Goal: Task Accomplishment & Management: Complete application form

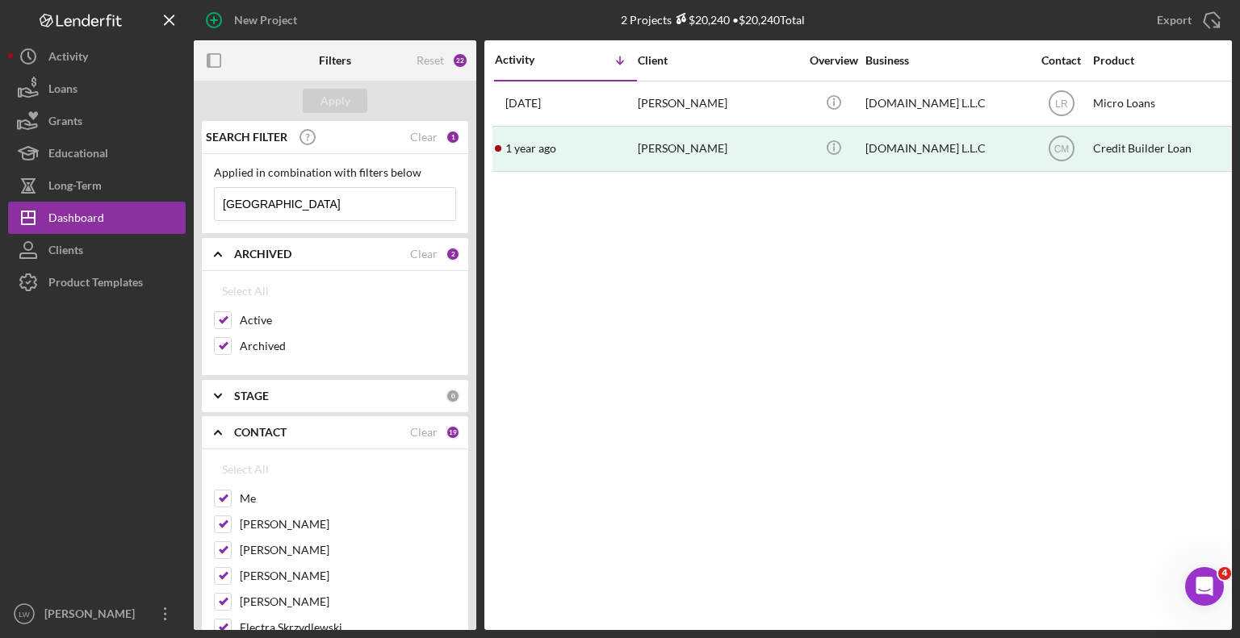
scroll to position [0, 491]
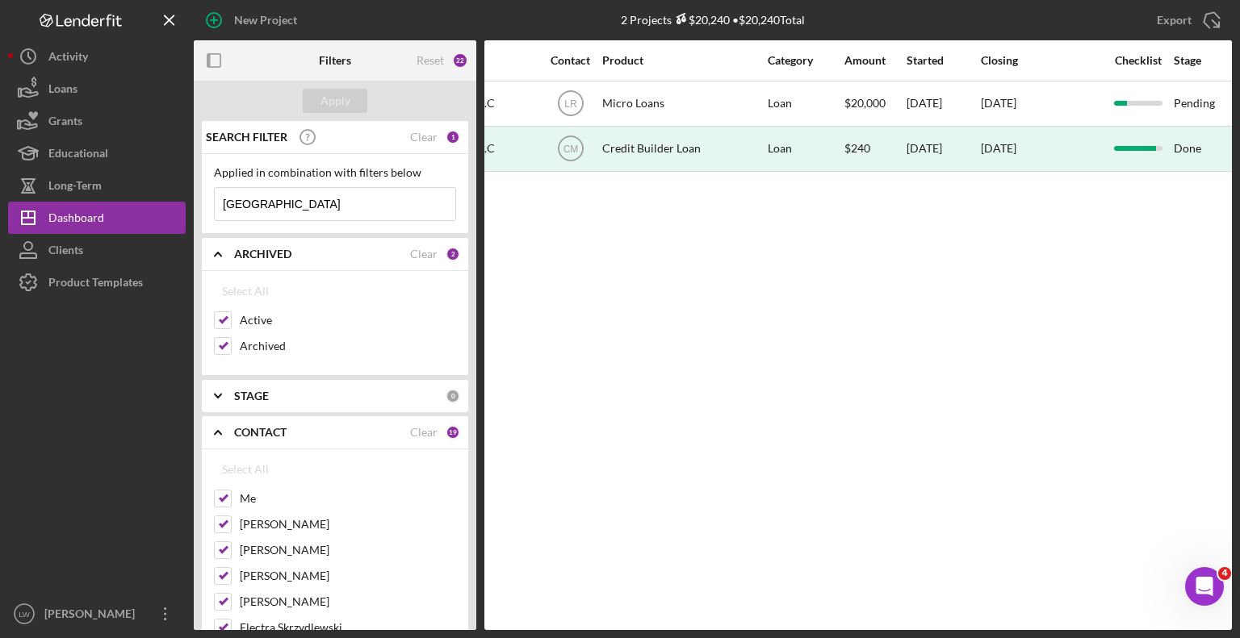
drag, startPoint x: 287, startPoint y: 199, endPoint x: -36, endPoint y: 146, distance: 327.1
click at [0, 146] on html "New Project 2 Projects $20,240 • $20,240 Total Export Icon/Export Filters Reset…" at bounding box center [620, 319] width 1240 height 638
drag, startPoint x: 333, startPoint y: 204, endPoint x: 313, endPoint y: 197, distance: 20.7
click at [333, 204] on input at bounding box center [335, 204] width 240 height 32
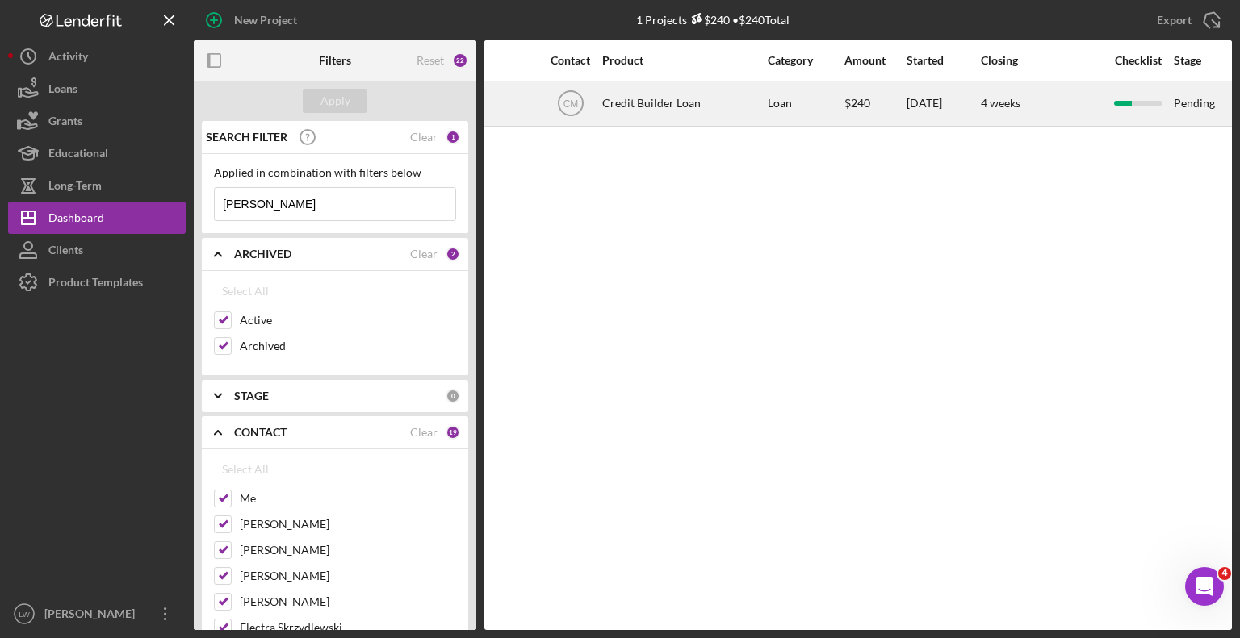
type input "[PERSON_NAME]"
click at [684, 104] on div "Credit Builder Loan" at bounding box center [682, 103] width 161 height 43
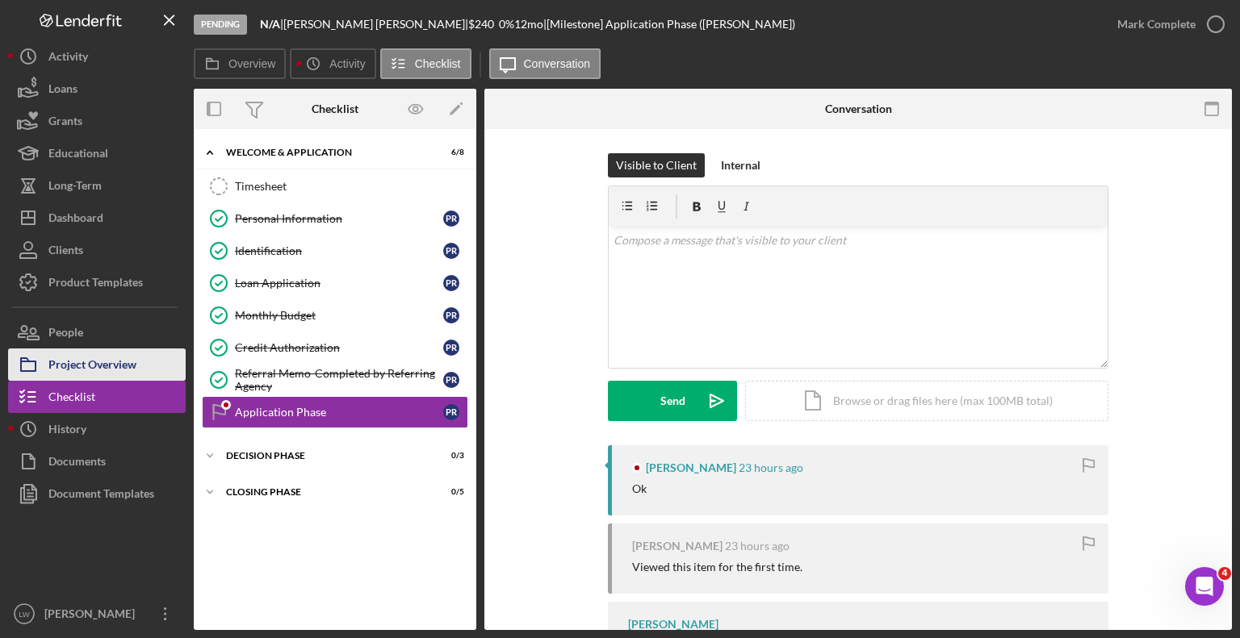
click at [110, 368] on div "Project Overview" at bounding box center [92, 367] width 88 height 36
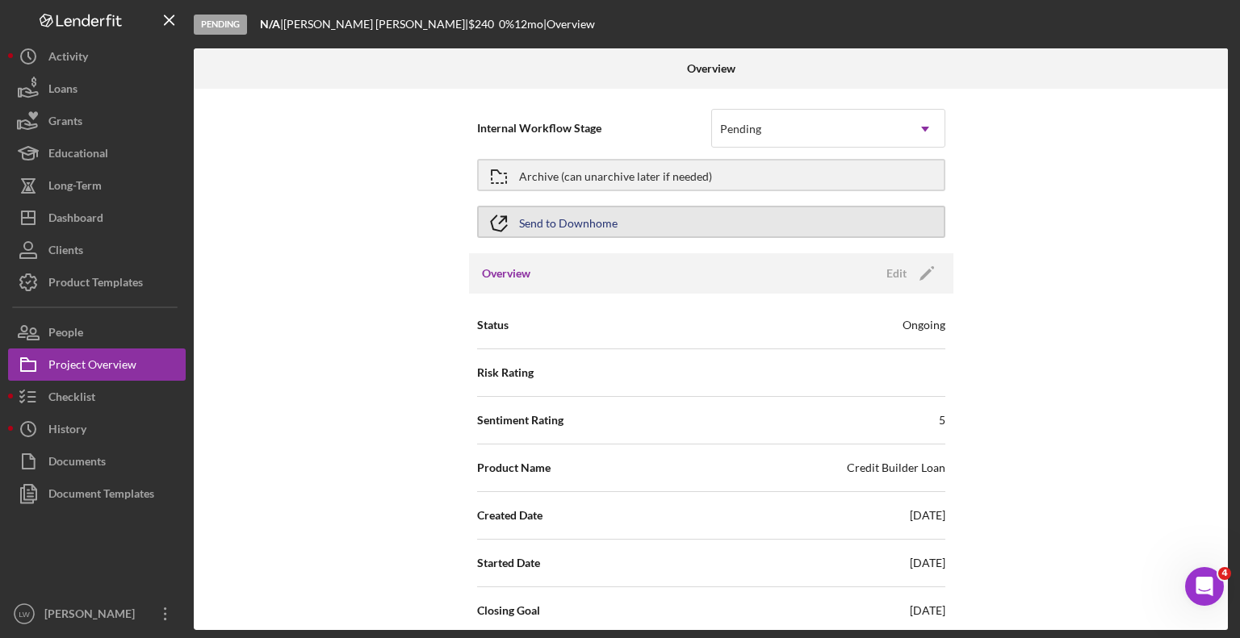
click at [545, 224] on div "Send to Downhome" at bounding box center [568, 221] width 98 height 29
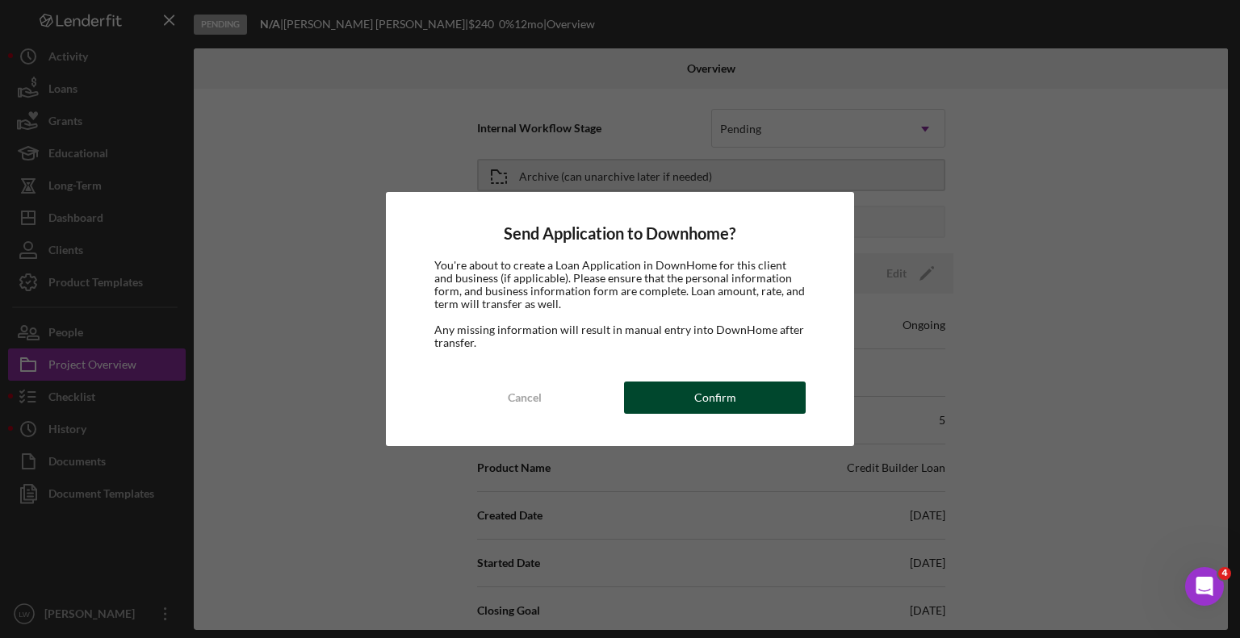
drag, startPoint x: 751, startPoint y: 387, endPoint x: 766, endPoint y: 408, distance: 25.5
click at [763, 404] on button "Confirm" at bounding box center [715, 398] width 182 height 32
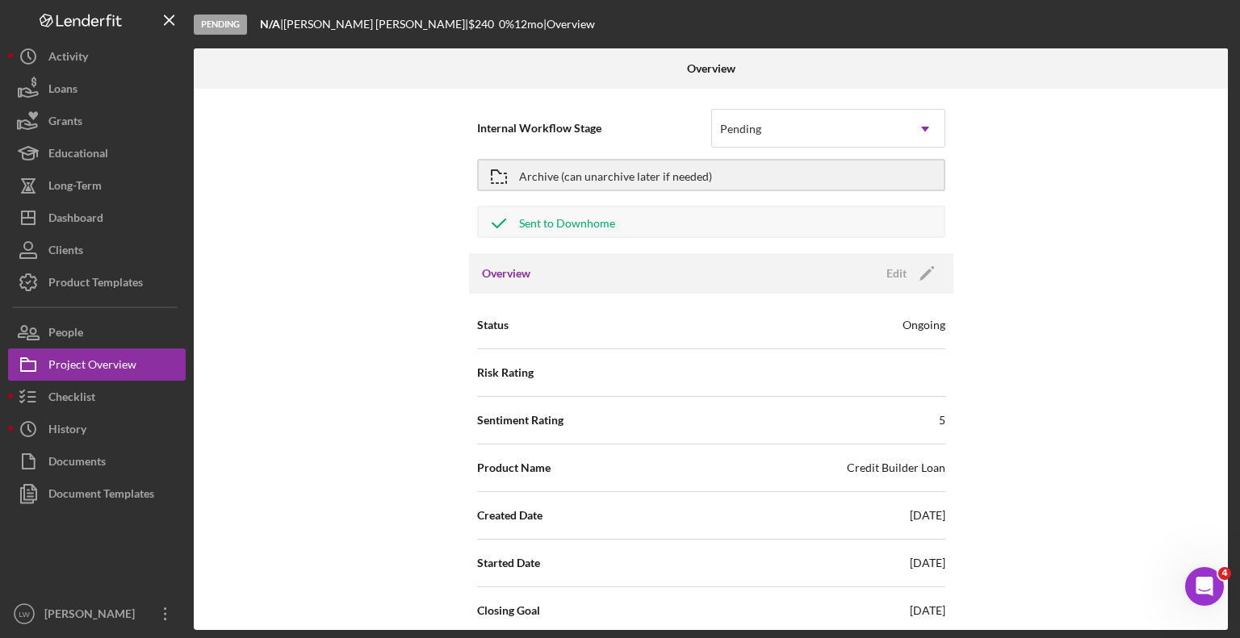
click at [1124, 301] on div "Internal Workflow Stage Pending Icon/Dropdown Arrow Archive (can unarchive late…" at bounding box center [711, 360] width 1034 height 542
click at [66, 395] on div "Checklist" at bounding box center [71, 399] width 47 height 36
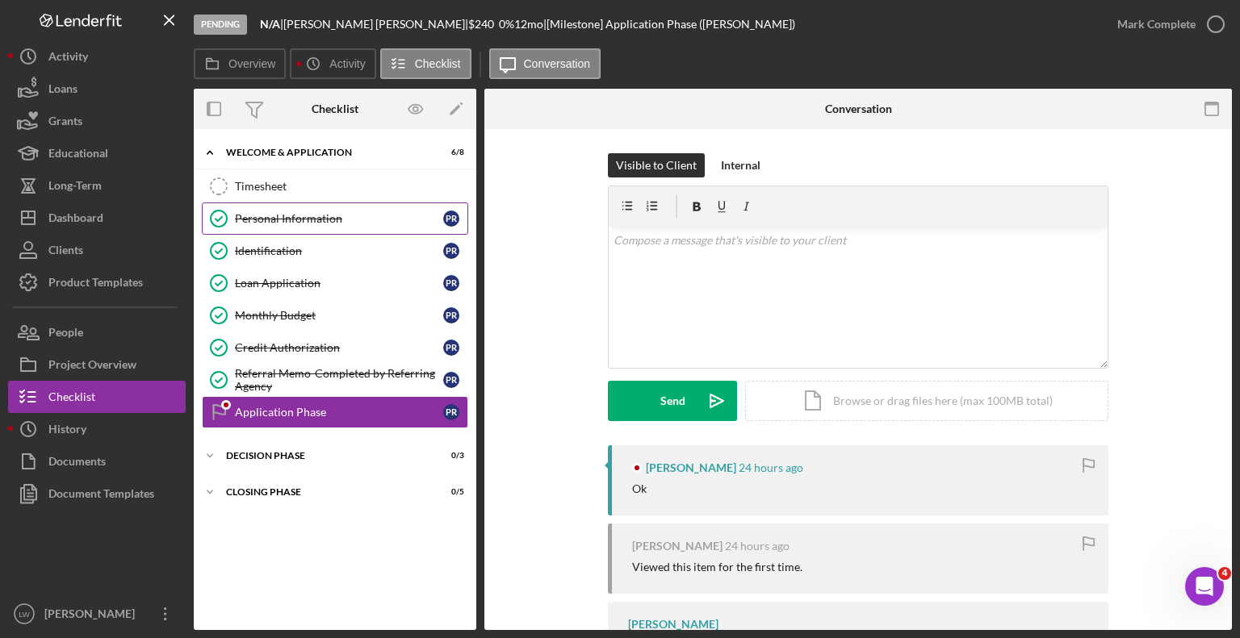
click at [267, 214] on div "Personal Information" at bounding box center [339, 218] width 208 height 13
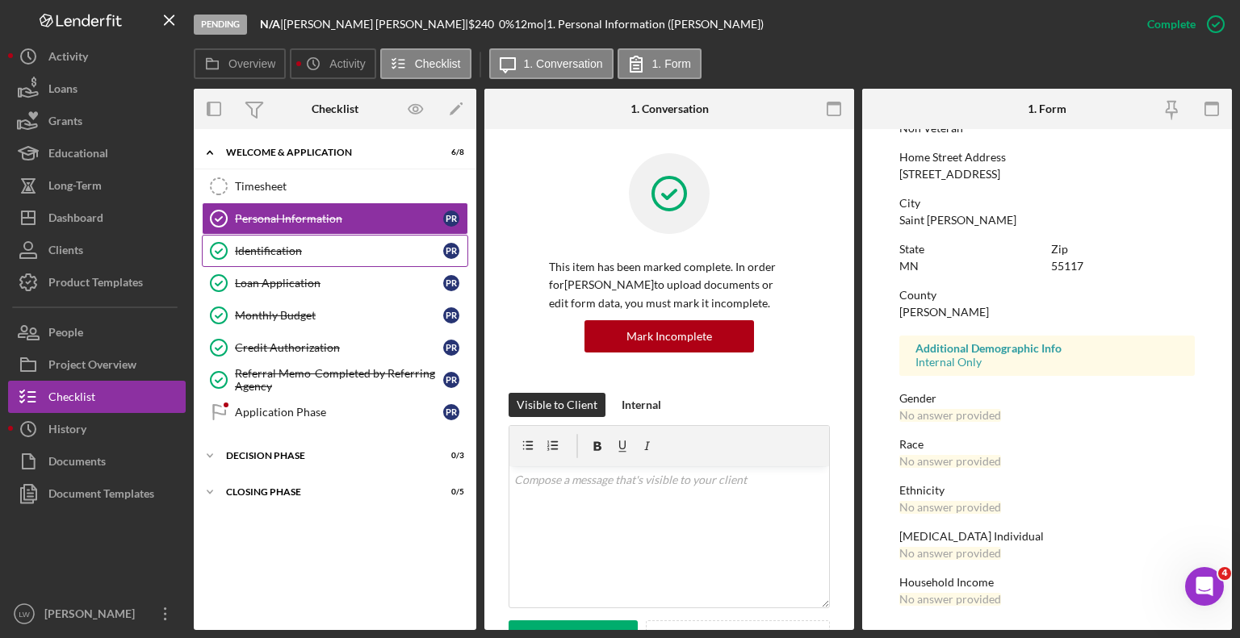
click at [278, 249] on div "Identification" at bounding box center [339, 251] width 208 height 13
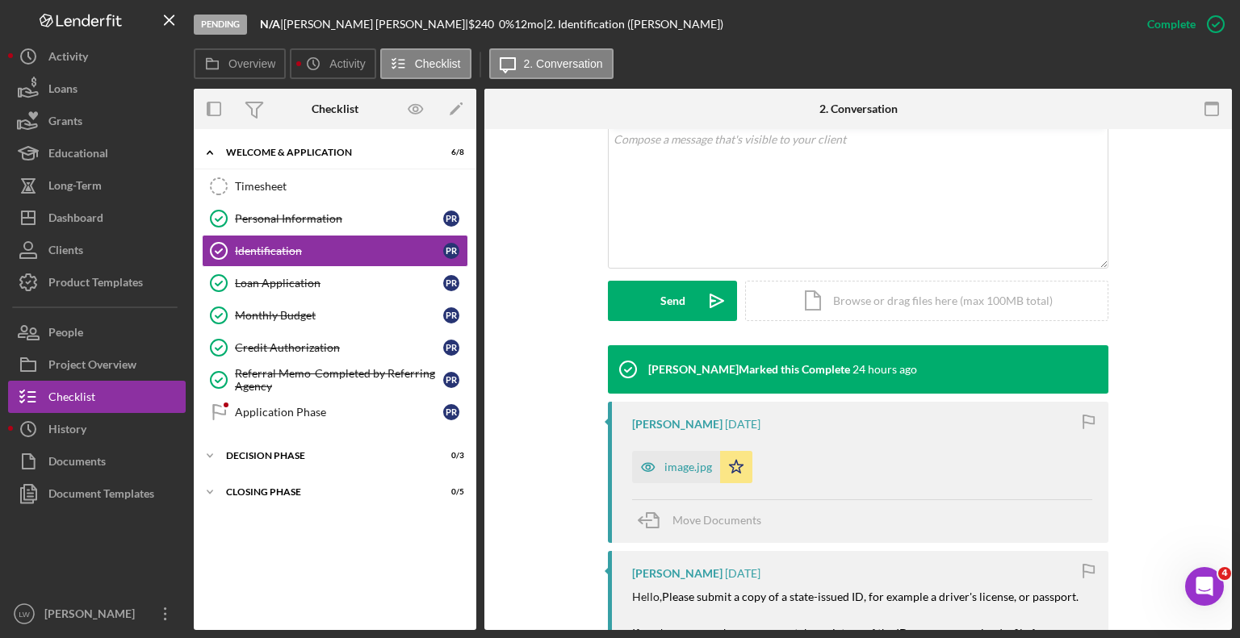
scroll to position [323, 0]
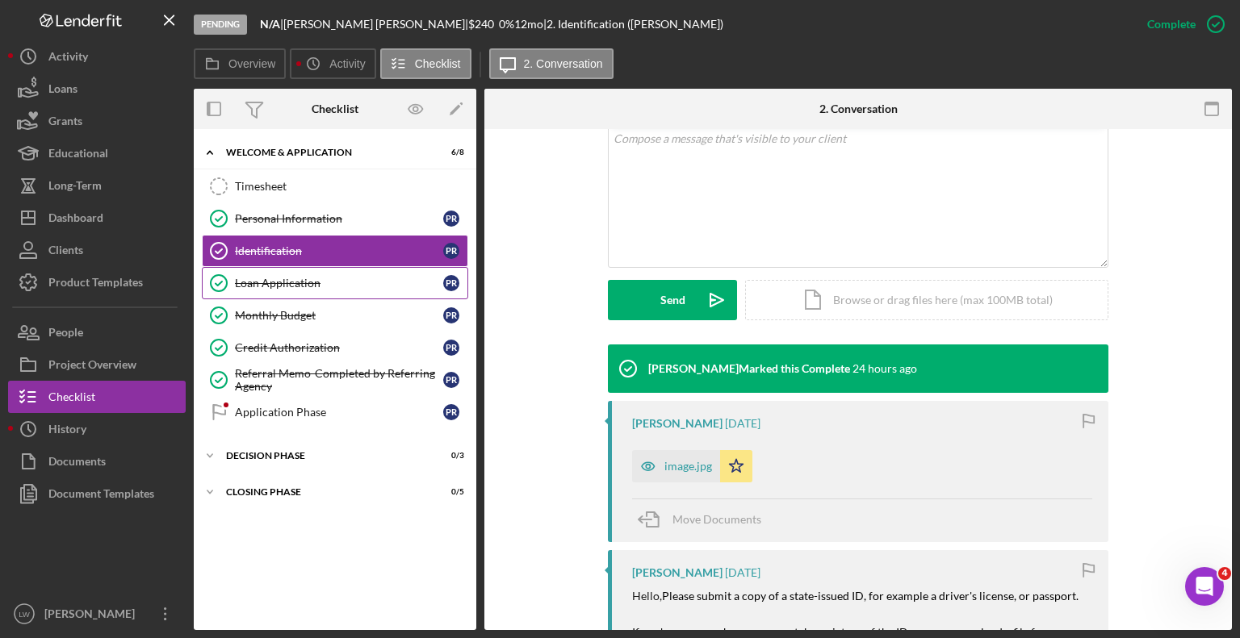
click at [279, 286] on div "Loan Application" at bounding box center [339, 283] width 208 height 13
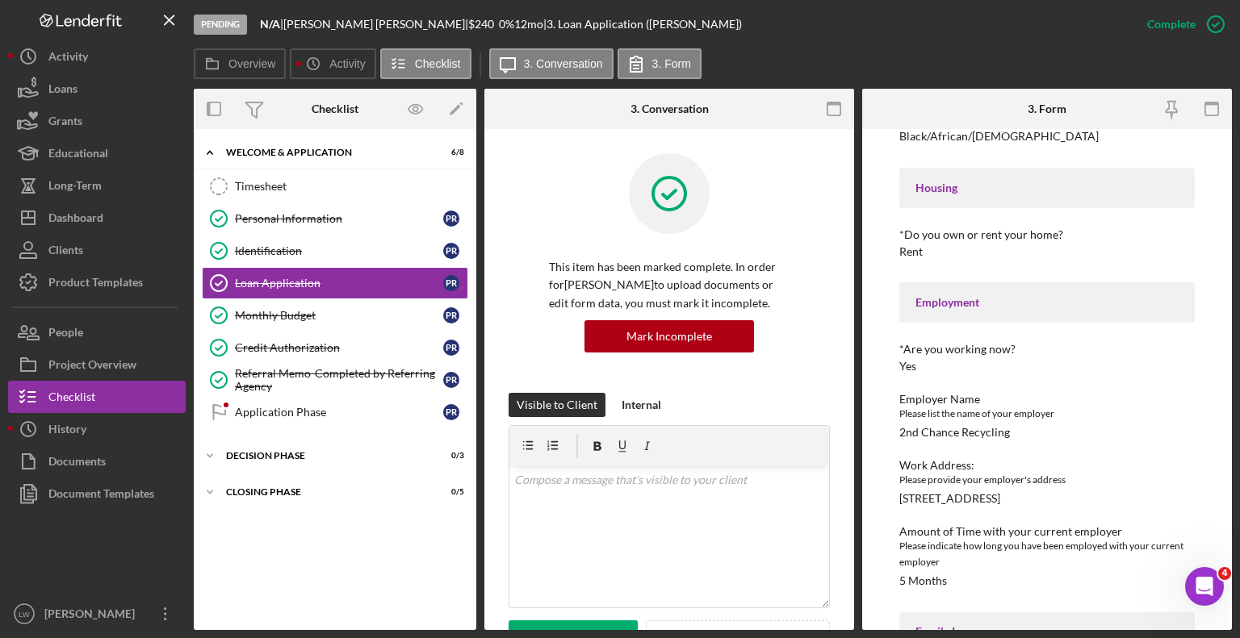
scroll to position [323, 0]
click at [308, 349] on div "Credit Authorization" at bounding box center [339, 347] width 208 height 13
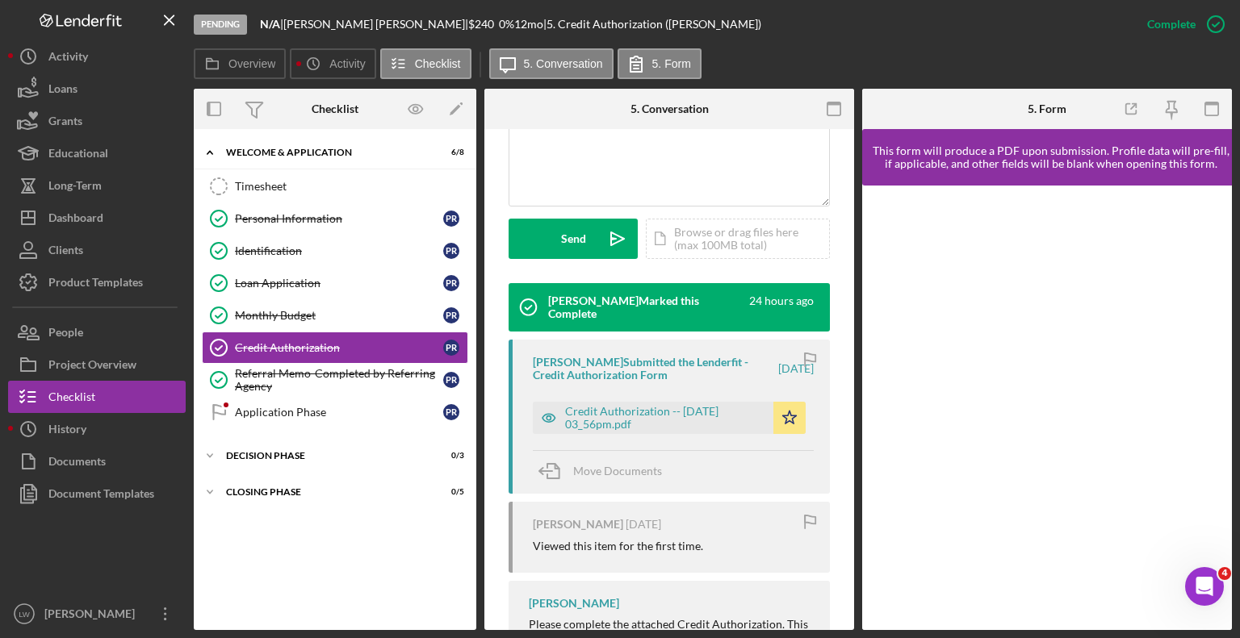
scroll to position [403, 0]
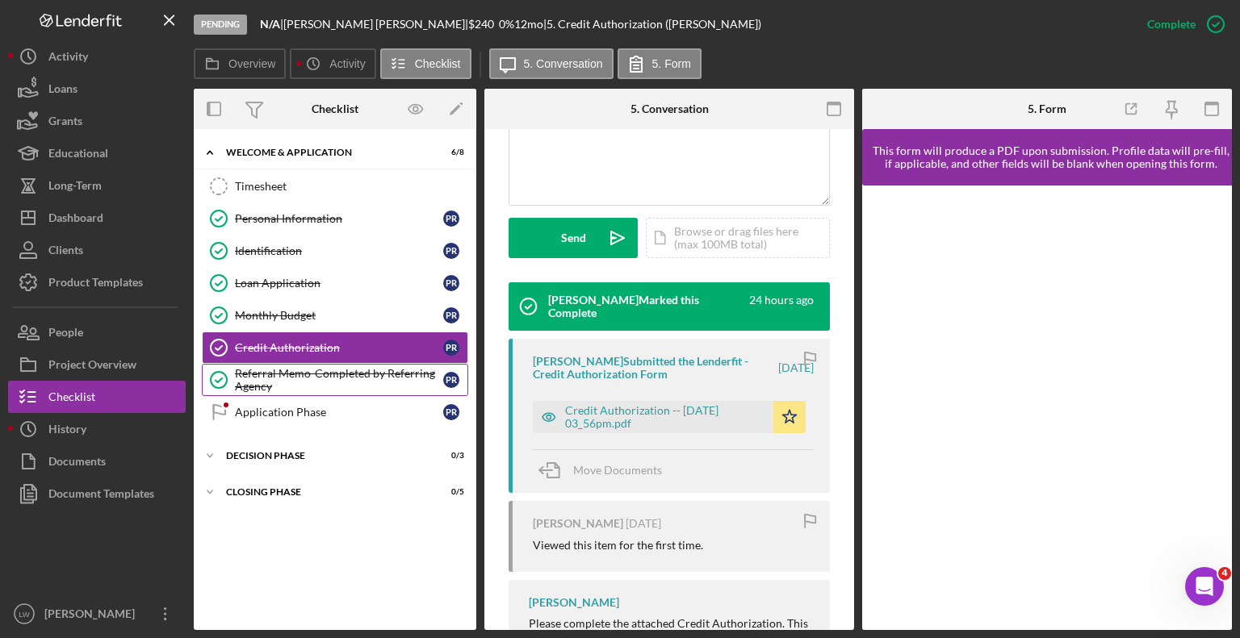
click at [236, 371] on div "Referral Memo-Completed by Referring Agency" at bounding box center [339, 380] width 208 height 26
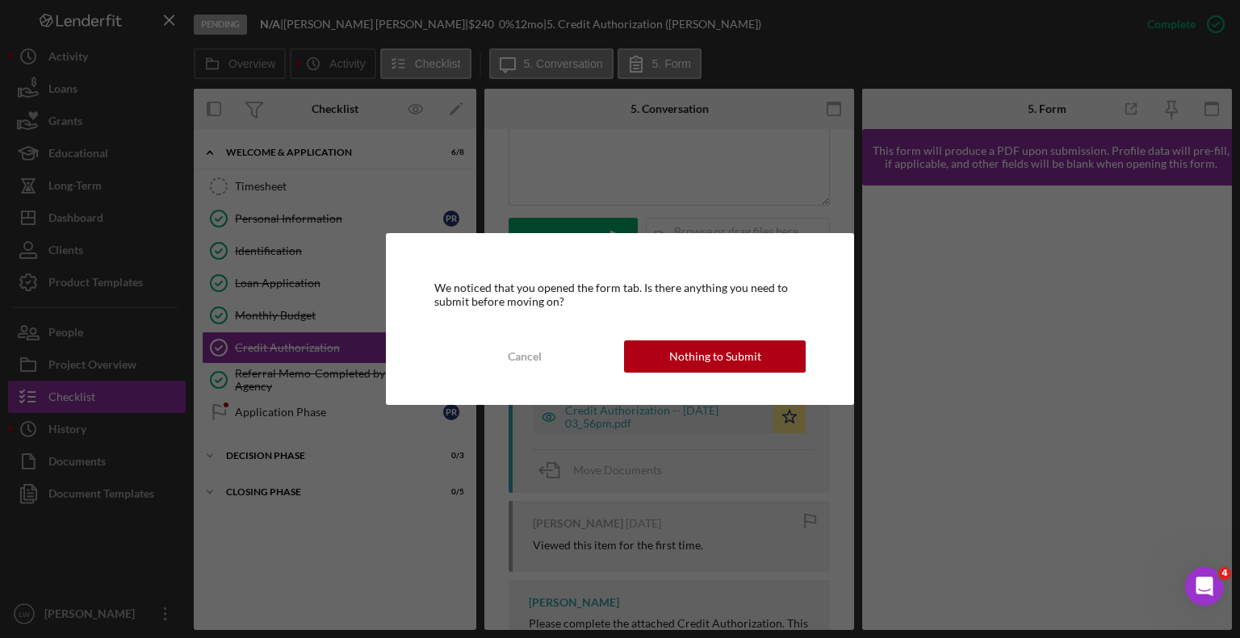
drag, startPoint x: 684, startPoint y: 333, endPoint x: 676, endPoint y: 334, distance: 8.1
click at [682, 333] on div "We noticed that you opened the form tab. Is there anything you need to submit b…" at bounding box center [620, 318] width 469 height 171
click at [677, 352] on div "Nothing to Submit" at bounding box center [715, 357] width 92 height 32
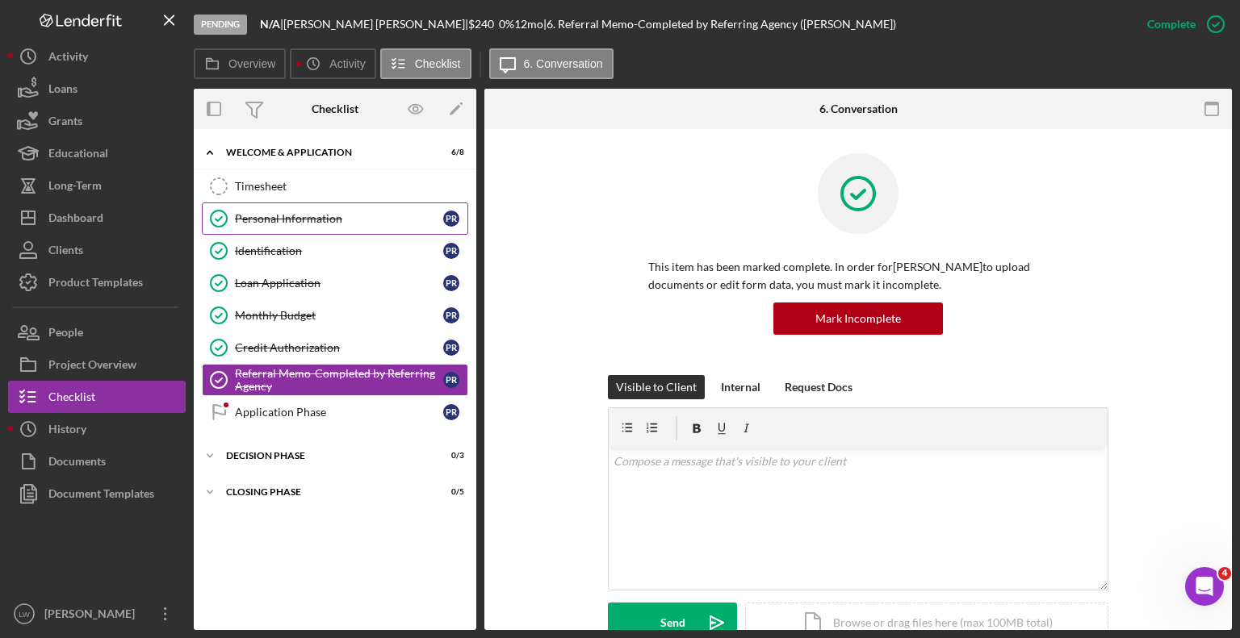
click at [239, 216] on div "Personal Information" at bounding box center [339, 218] width 208 height 13
